Goal: Use online tool/utility: Utilize a website feature to perform a specific function

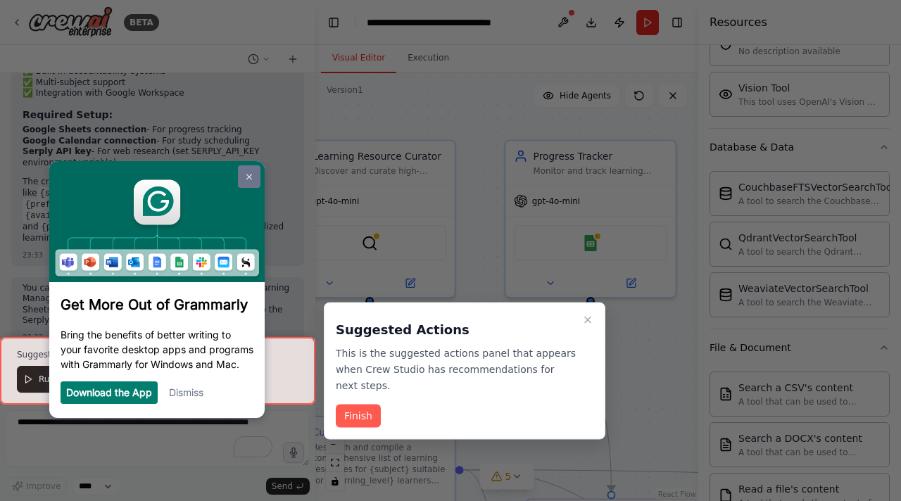
click at [247, 175] on img at bounding box center [249, 177] width 6 height 6
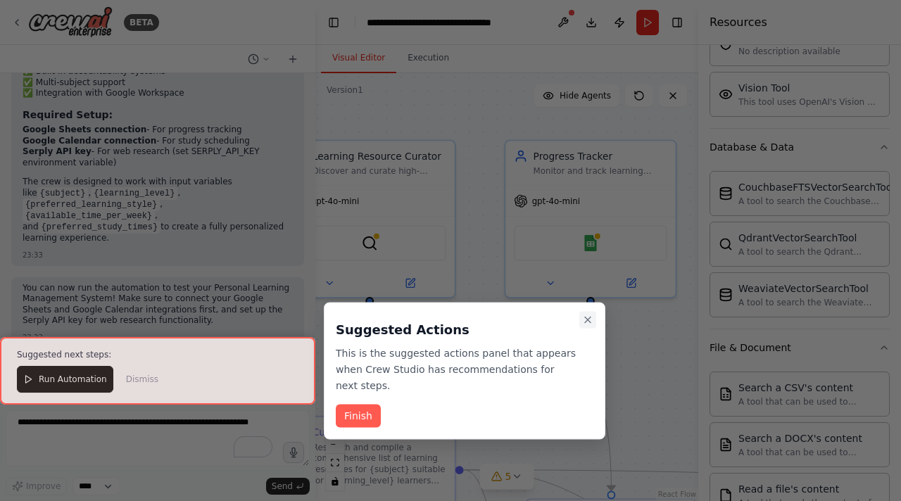
click at [585, 322] on icon "Close walkthrough" at bounding box center [588, 320] width 6 height 6
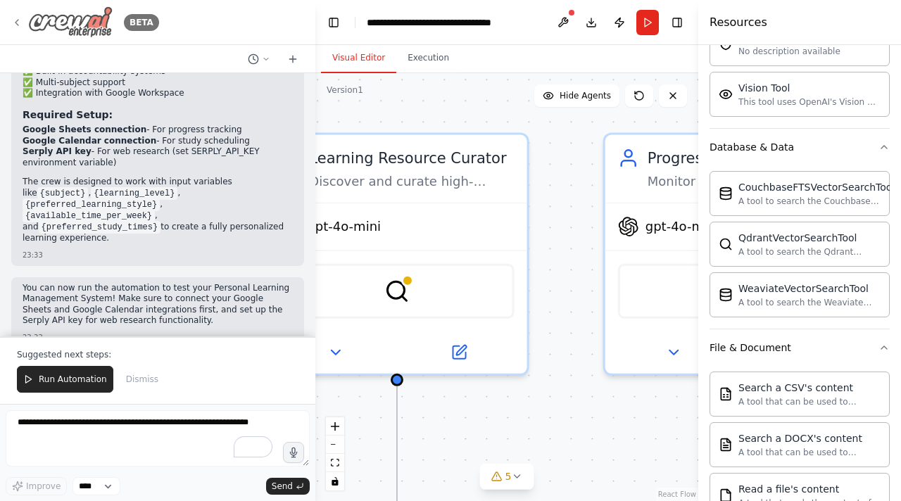
click at [16, 20] on icon at bounding box center [16, 23] width 3 height 6
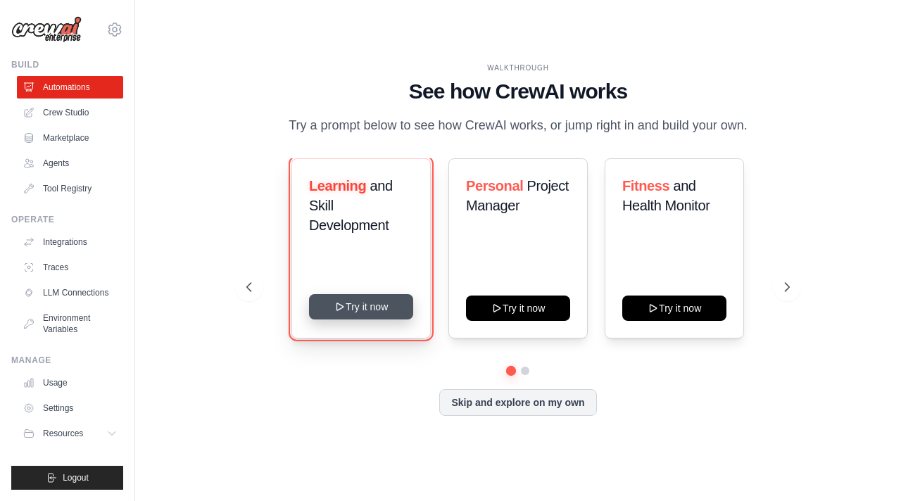
click at [373, 319] on button "Try it now" at bounding box center [361, 306] width 104 height 25
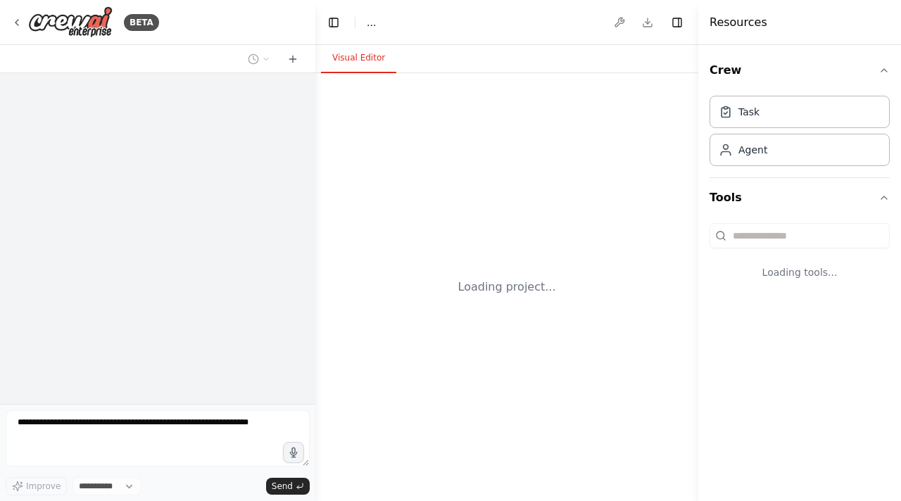
select select "****"
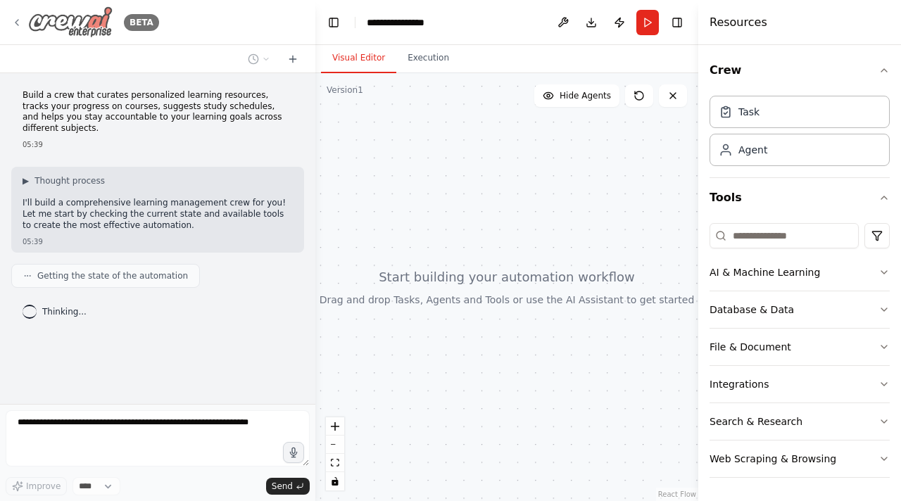
click at [11, 23] on icon at bounding box center [16, 22] width 11 height 11
